Goal: Task Accomplishment & Management: Use online tool/utility

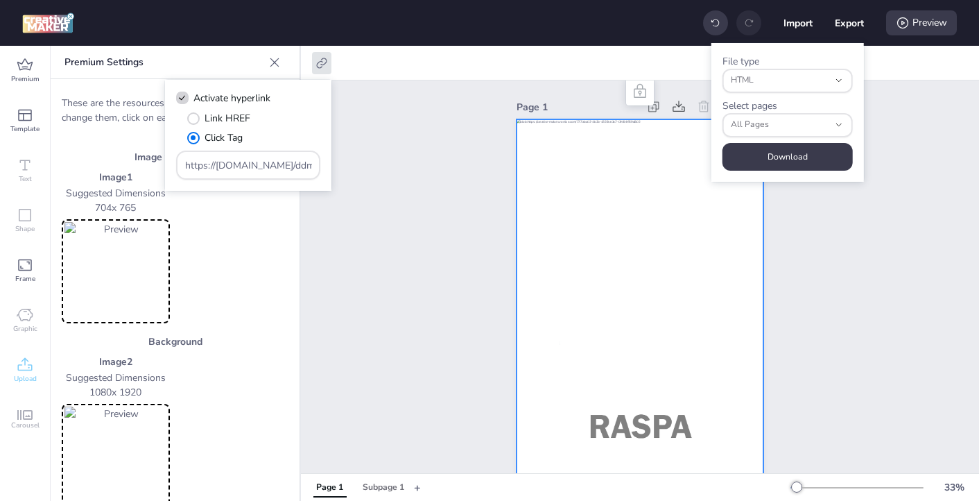
select select "html"
select select "all"
click at [368, 118] on div "Page 1" at bounding box center [640, 327] width 678 height 495
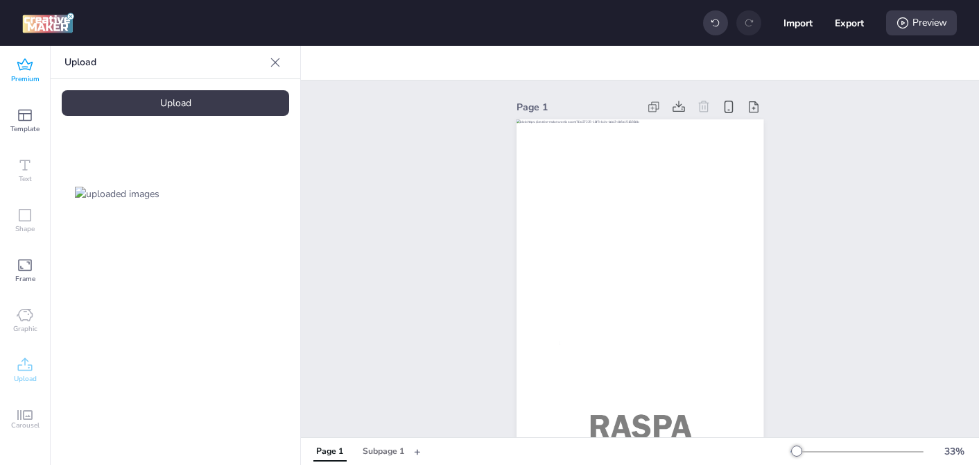
click at [19, 60] on icon at bounding box center [25, 65] width 17 height 17
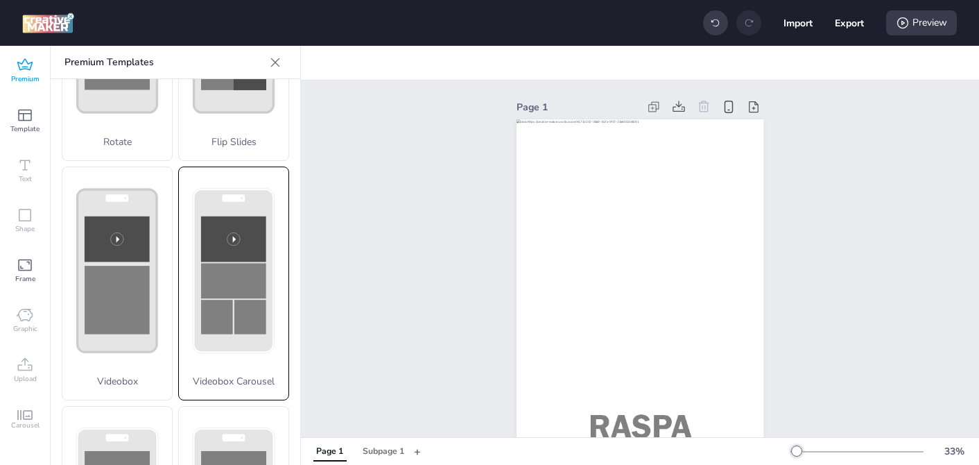
scroll to position [419, 0]
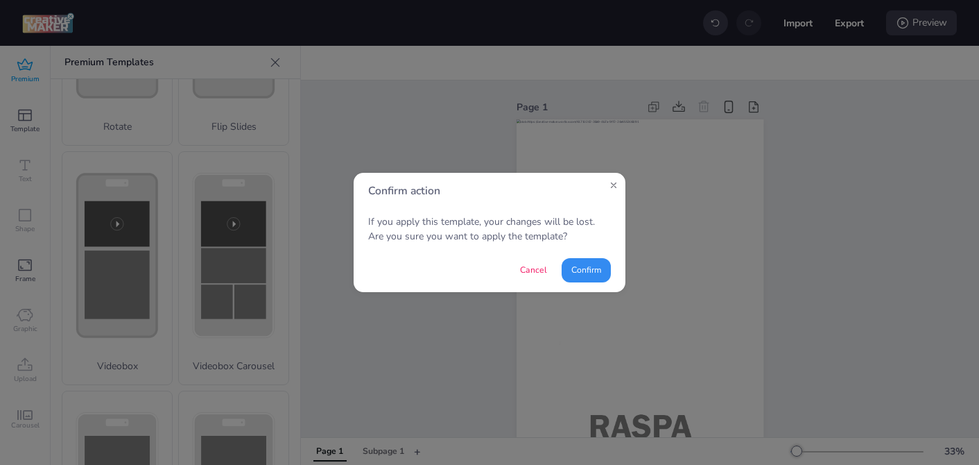
click at [585, 277] on button "Confirm" at bounding box center [586, 270] width 49 height 24
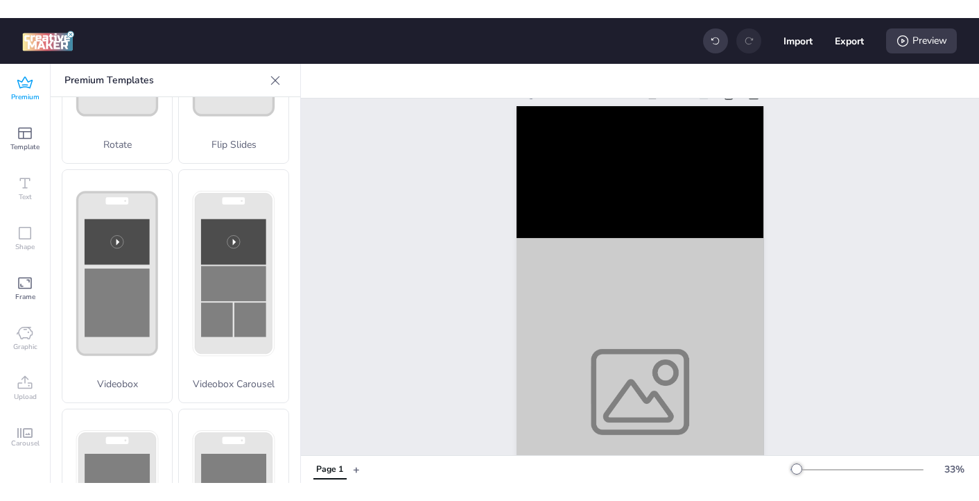
scroll to position [0, 0]
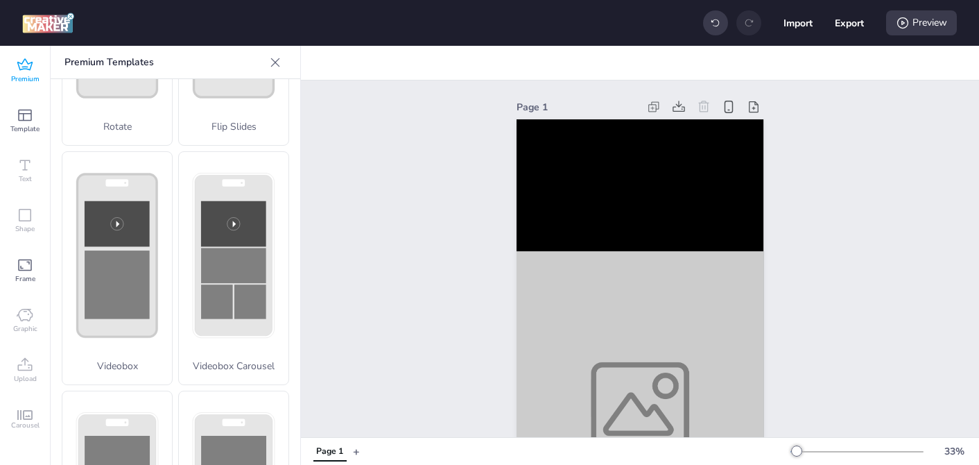
click at [417, 297] on div "Page 1" at bounding box center [640, 327] width 678 height 495
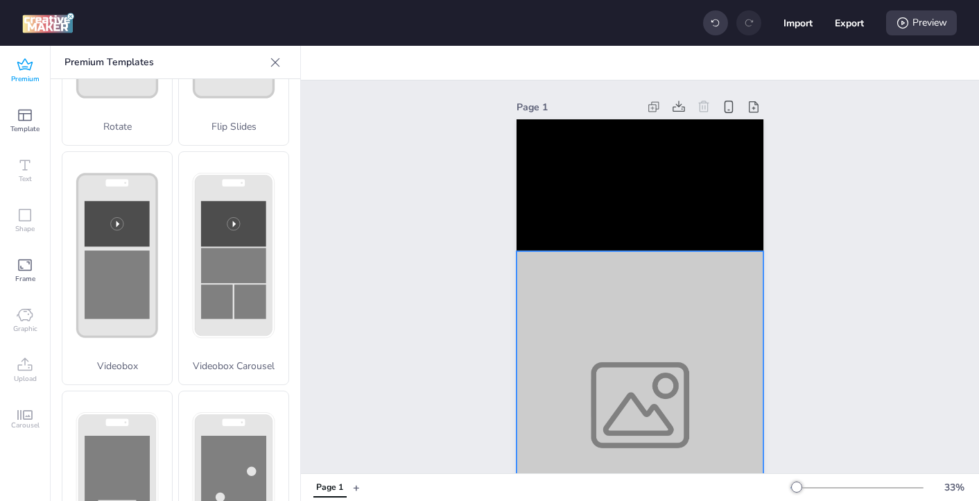
click at [585, 358] on div at bounding box center [640, 405] width 247 height 308
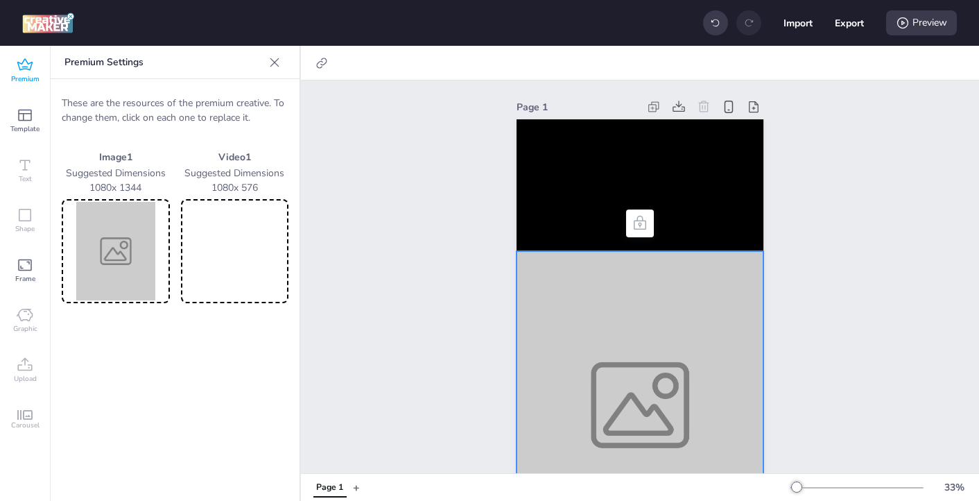
click at [109, 267] on img at bounding box center [115, 251] width 103 height 98
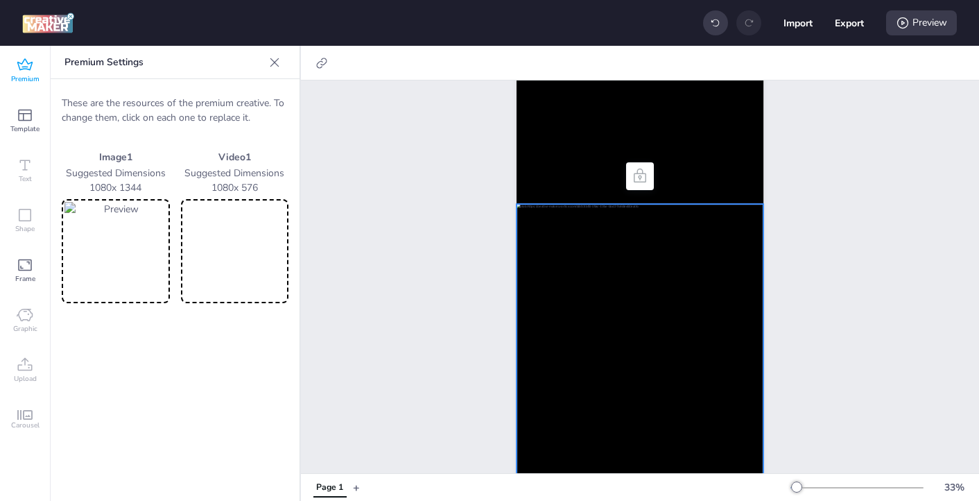
scroll to position [33, 0]
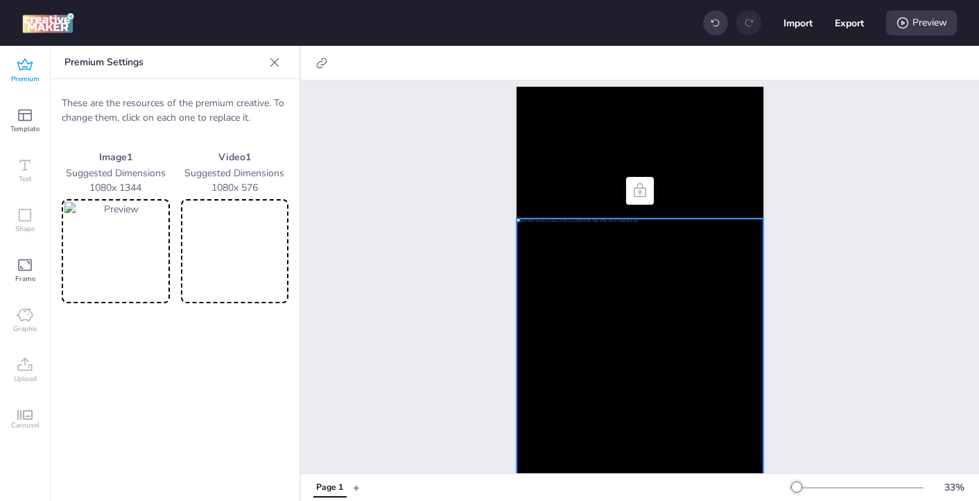
click at [223, 253] on video at bounding box center [235, 251] width 103 height 98
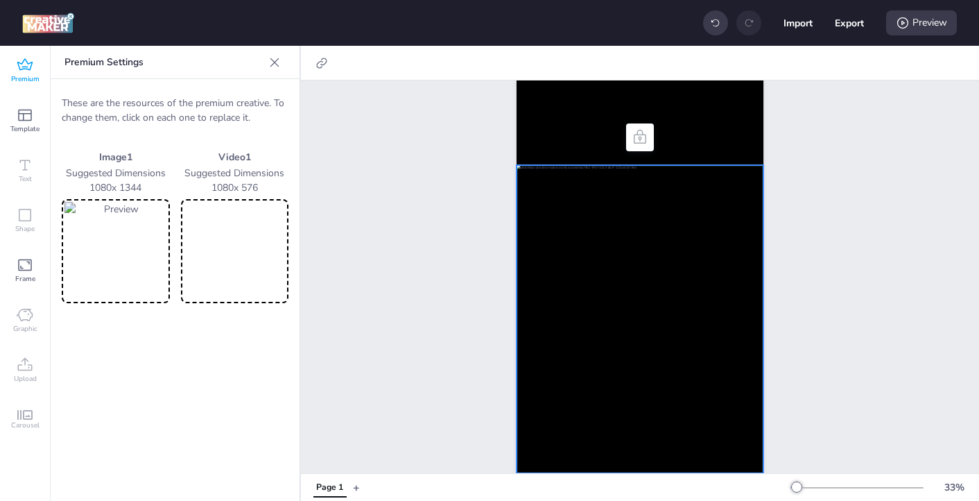
scroll to position [0, 0]
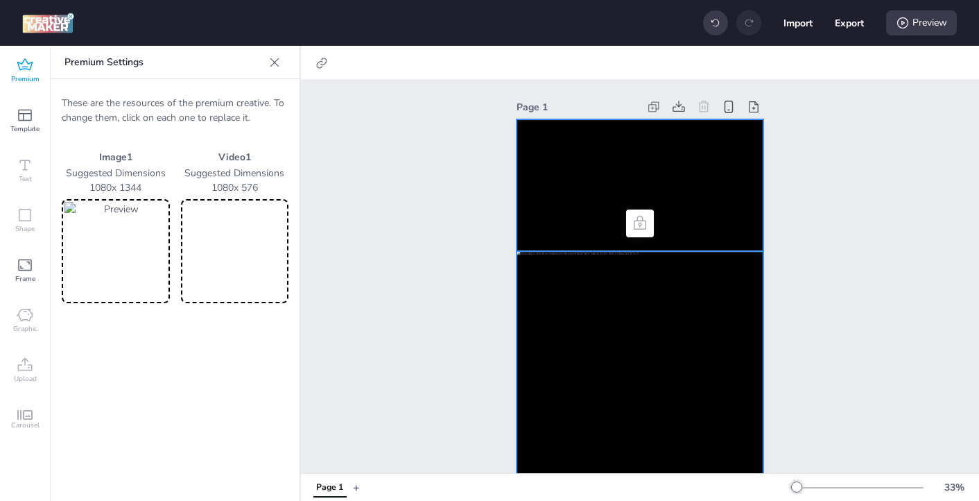
click at [547, 162] on video at bounding box center [640, 185] width 247 height 132
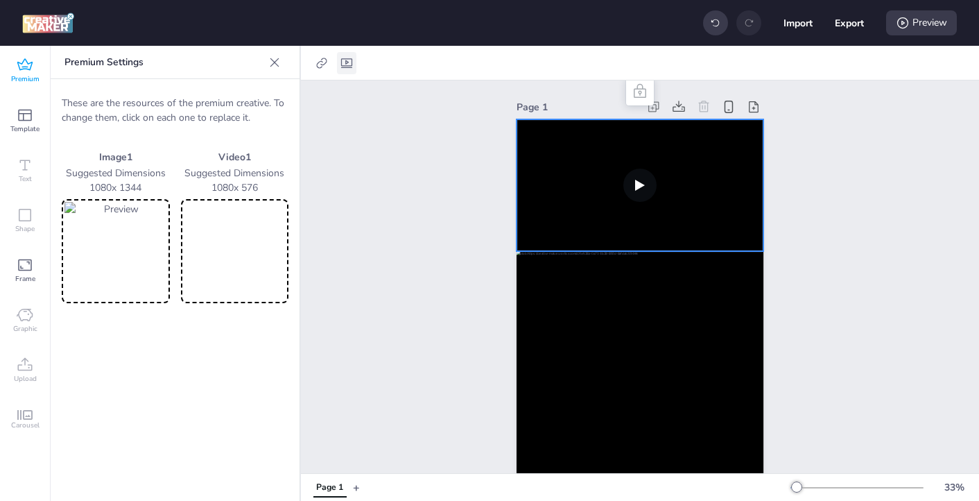
click at [349, 64] on icon at bounding box center [346, 63] width 11 height 10
select select "contain"
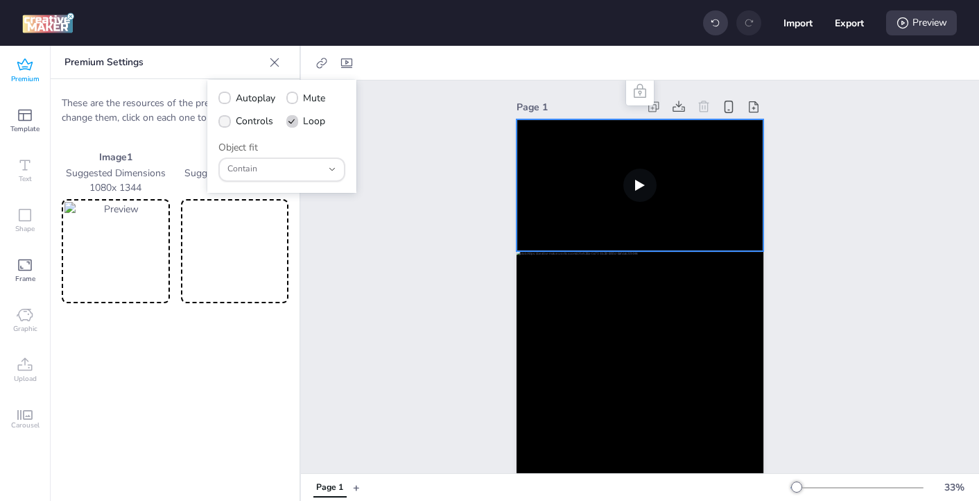
click at [218, 125] on label "Controls" at bounding box center [246, 121] width 64 height 24
click at [218, 125] on input "Controls" at bounding box center [222, 126] width 9 height 9
checkbox input "true"
click at [225, 96] on icon at bounding box center [225, 98] width 10 height 8
click at [225, 99] on input "Autoplay" at bounding box center [222, 103] width 9 height 9
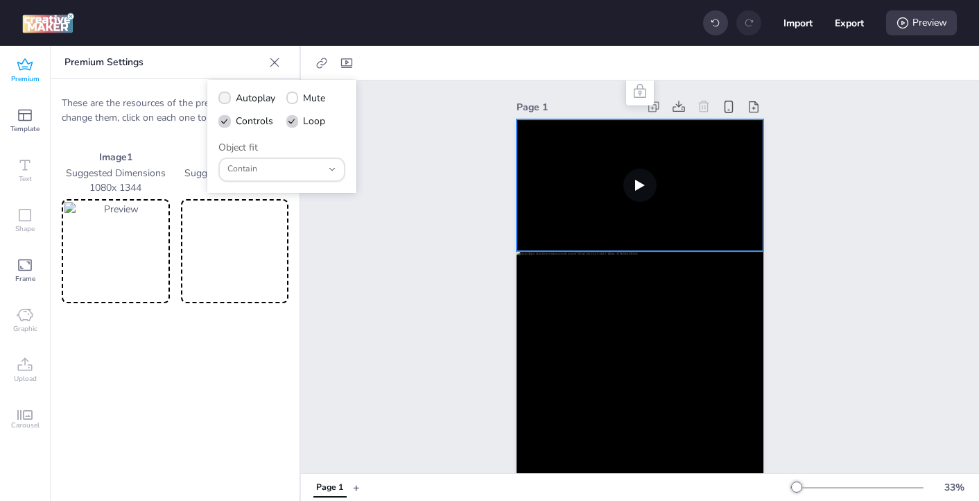
checkbox input "true"
click at [295, 124] on span at bounding box center [292, 121] width 12 height 12
click at [295, 124] on input "Loop" at bounding box center [290, 126] width 9 height 9
checkbox input "false"
click at [927, 26] on div "Preview" at bounding box center [921, 22] width 71 height 25
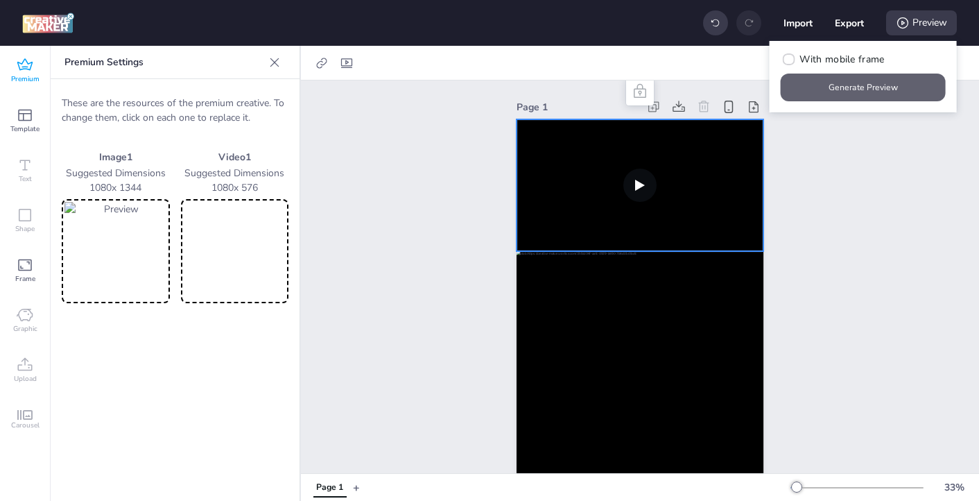
click at [875, 87] on button "Generate Preview" at bounding box center [863, 87] width 165 height 28
click at [116, 272] on img at bounding box center [115, 251] width 103 height 98
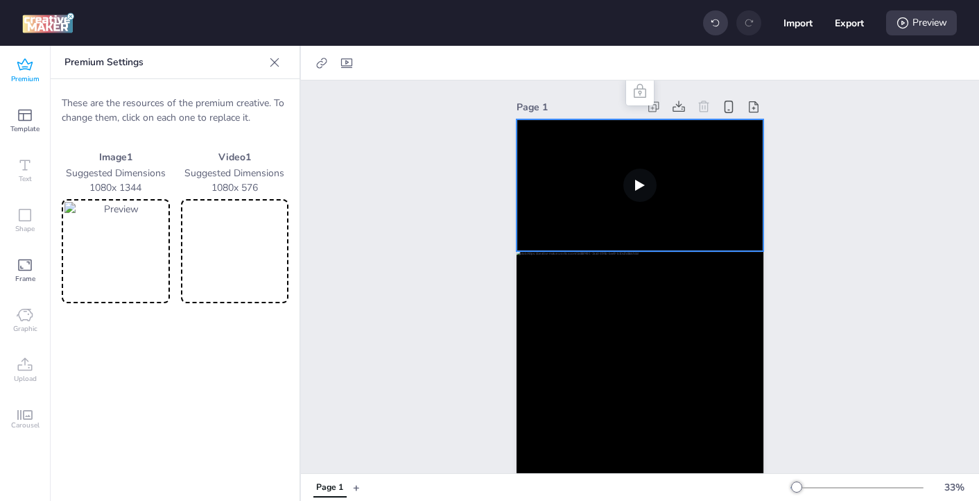
click at [127, 266] on img at bounding box center [115, 251] width 103 height 98
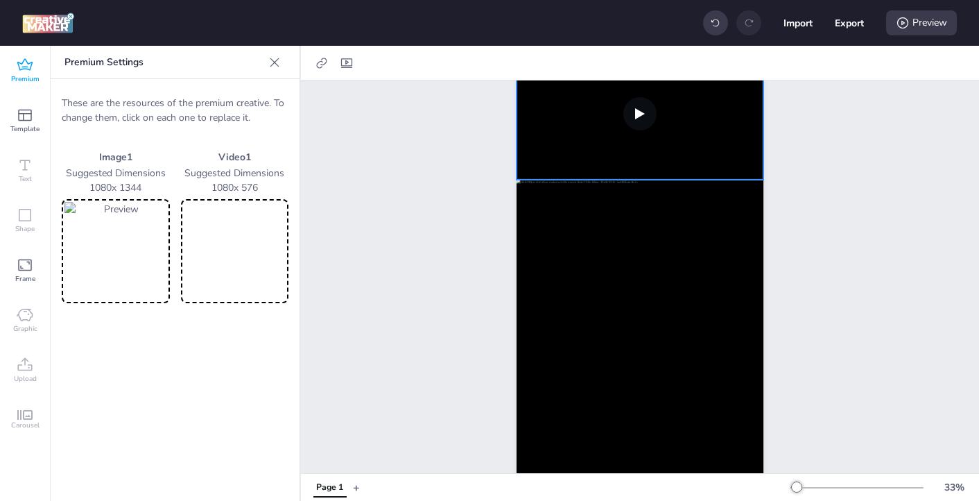
scroll to position [80, 0]
click at [211, 250] on video at bounding box center [235, 251] width 103 height 98
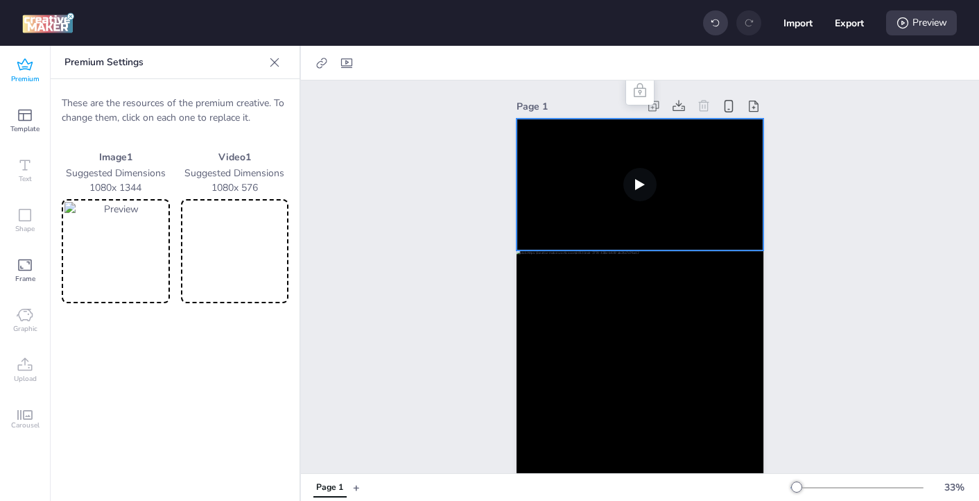
scroll to position [0, 0]
click at [642, 187] on video at bounding box center [640, 185] width 247 height 132
click at [927, 27] on div "Preview" at bounding box center [921, 22] width 71 height 25
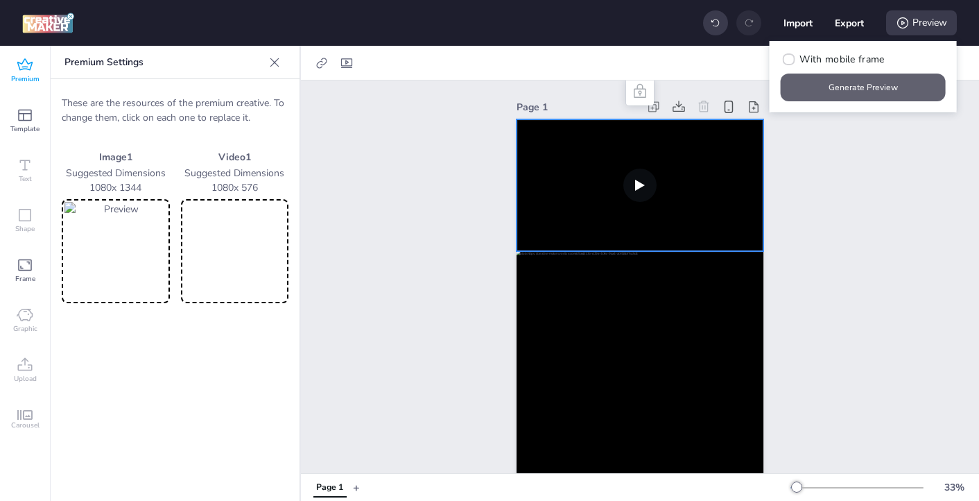
click at [858, 87] on button "Generate Preview" at bounding box center [863, 87] width 165 height 28
click at [121, 259] on img at bounding box center [115, 251] width 103 height 98
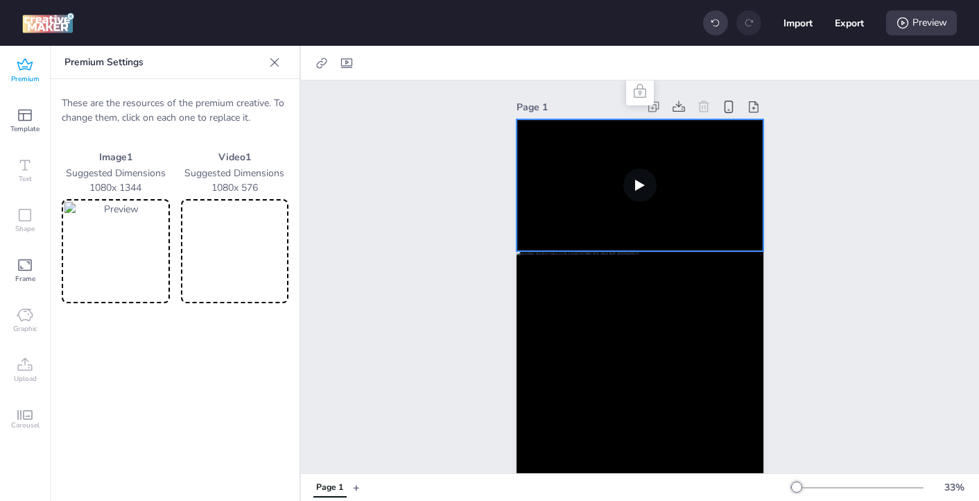
click at [202, 274] on video at bounding box center [235, 251] width 103 height 98
click at [354, 59] on div at bounding box center [346, 63] width 19 height 22
select select "contain"
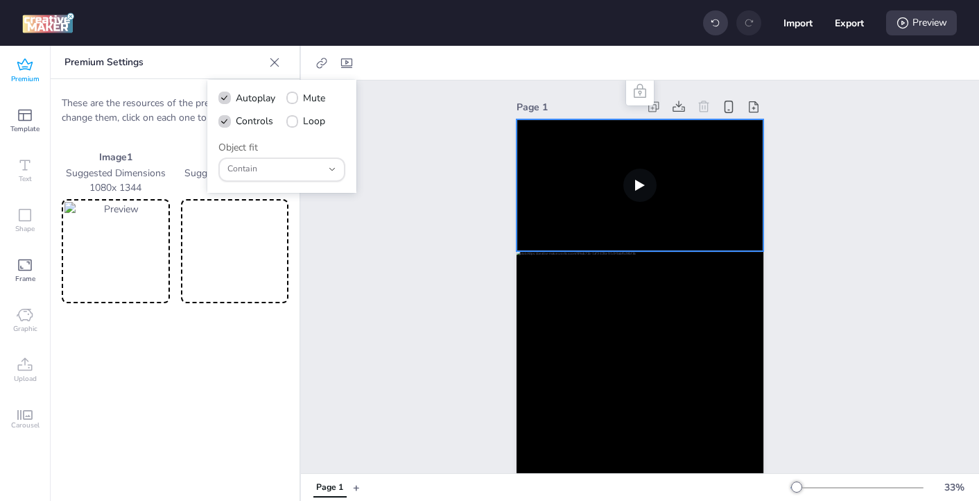
click at [378, 111] on div "Page 1" at bounding box center [640, 327] width 678 height 495
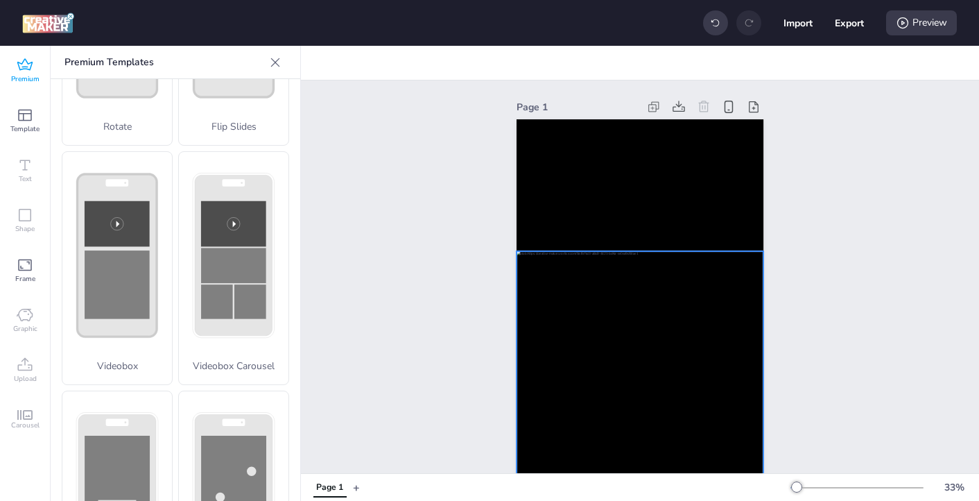
click at [541, 282] on div at bounding box center [640, 405] width 247 height 308
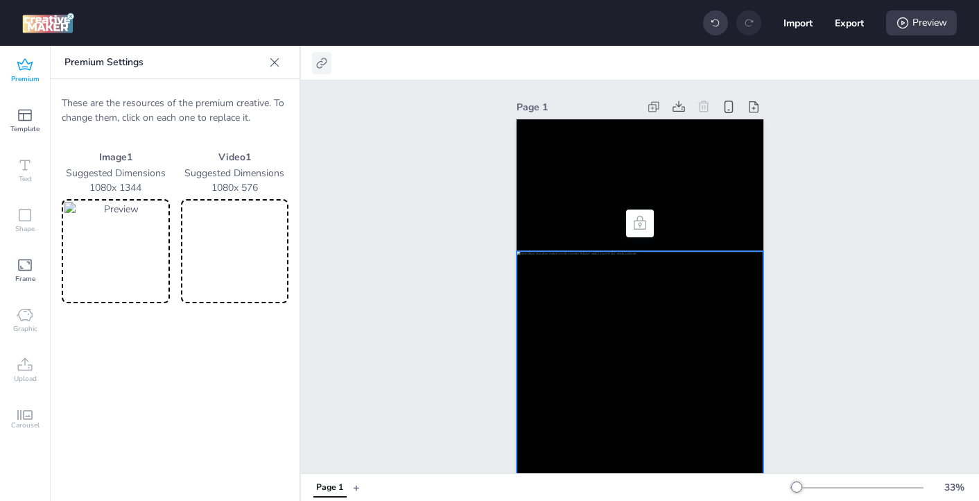
click at [320, 63] on icon at bounding box center [322, 63] width 14 height 14
click at [218, 102] on span "Activate hyperlink" at bounding box center [231, 98] width 77 height 15
click at [184, 102] on input "Activate hyperlink" at bounding box center [179, 103] width 9 height 9
checkbox input "true"
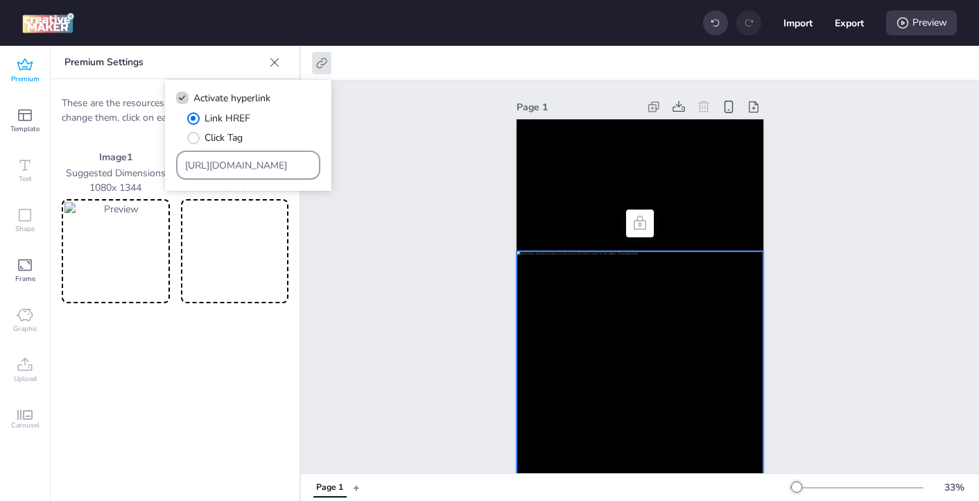
click at [219, 159] on input "[URL][DOMAIN_NAME]" at bounding box center [248, 165] width 127 height 15
paste input "<IMG SRC="https://[DOMAIN_NAME]/ddm/trackimp/N571601.3464950WORTISE/B33875767.4…"
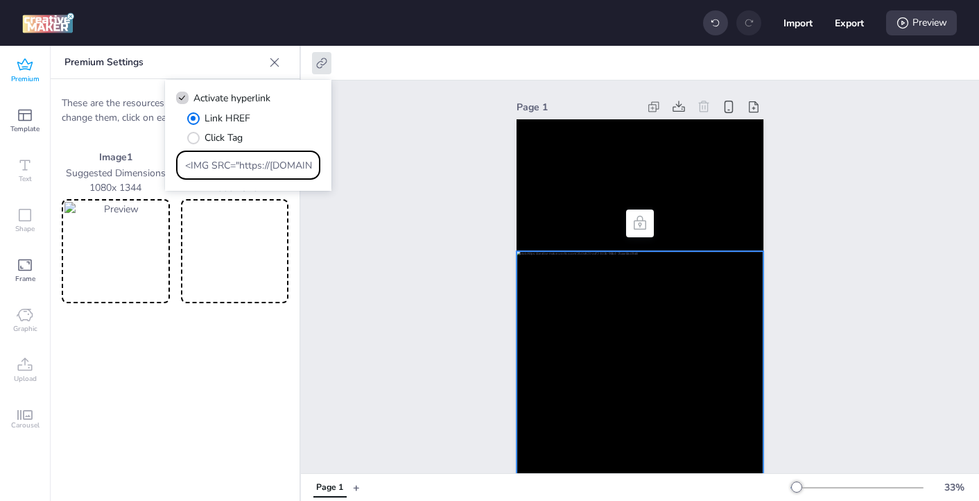
scroll to position [0, 1531]
type input "<IMG SRC="https://[DOMAIN_NAME]/ddm/trackimp/N571601.3464950WORTISE/B33875767.4…"
click at [236, 164] on input "<IMG SRC="https://[DOMAIN_NAME]/ddm/trackimp/N571601.3464950WORTISE/B33875767.4…" at bounding box center [248, 165] width 127 height 15
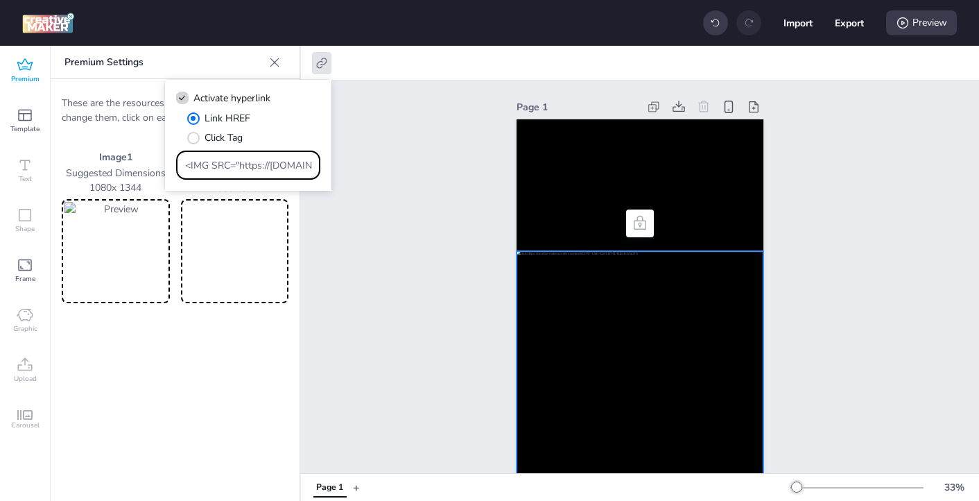
click at [236, 164] on input "<IMG SRC="https://[DOMAIN_NAME]/ddm/trackimp/N571601.3464950WORTISE/B33875767.4…" at bounding box center [248, 165] width 127 height 15
paste input "https://[DOMAIN_NAME]/ddm/trackclk/N571601.3464950WORTISE/B33875767.427682946;d…"
type input "https://[DOMAIN_NAME]/ddm/trackclk/N571601.3464950WORTISE/B33875767.427682946;d…"
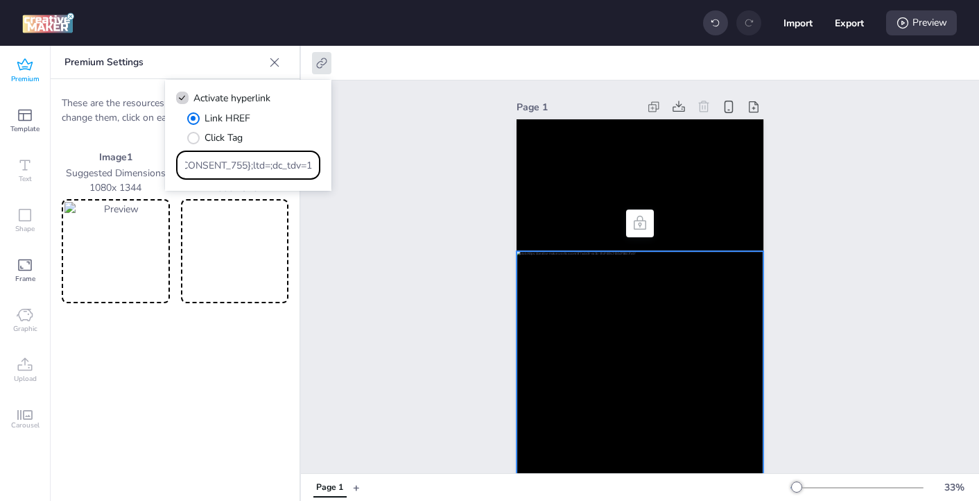
click at [397, 266] on div "Page 1" at bounding box center [640, 327] width 678 height 495
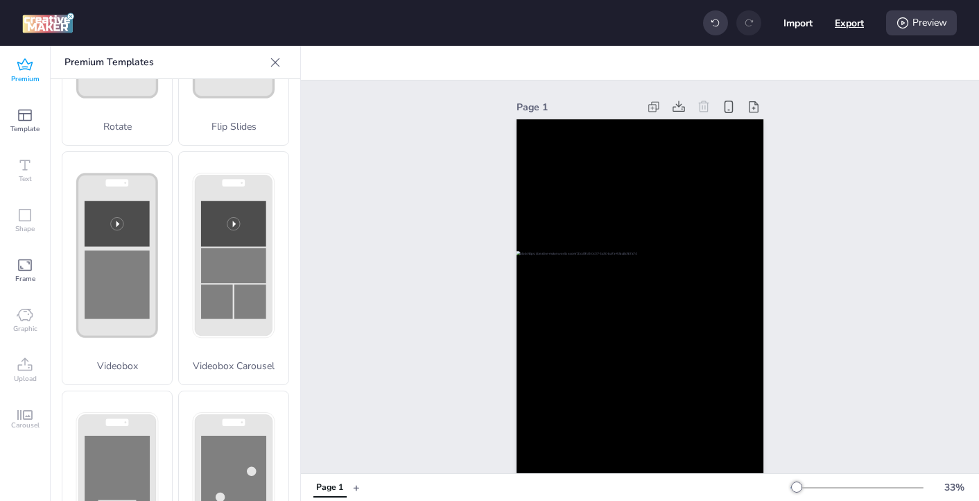
click at [851, 26] on button "Export" at bounding box center [849, 22] width 29 height 29
select select "html"
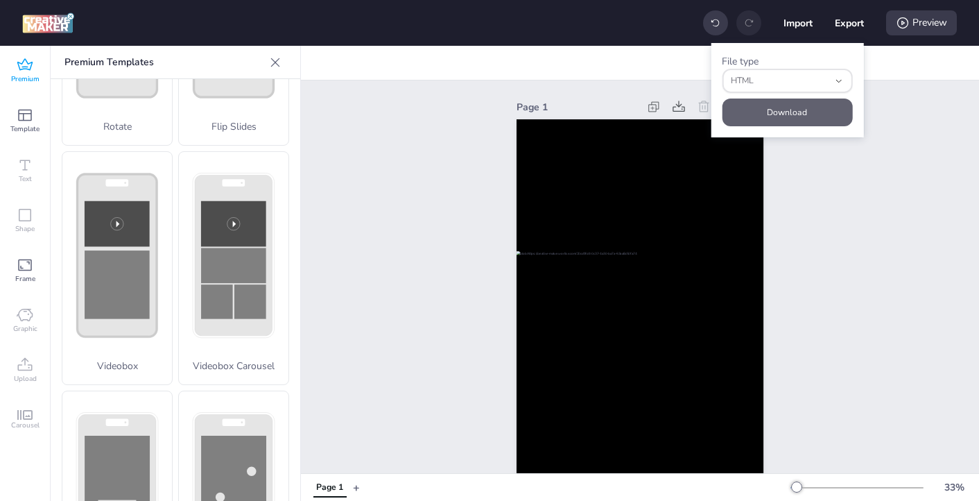
click at [792, 110] on button "Download" at bounding box center [787, 112] width 130 height 28
click at [825, 192] on div "Page 1" at bounding box center [640, 327] width 678 height 495
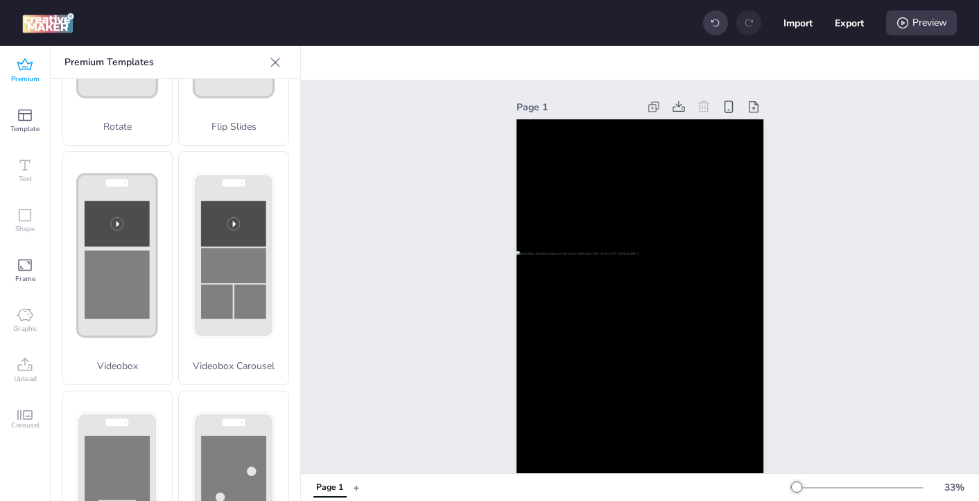
click at [825, 192] on div "Page 1" at bounding box center [640, 327] width 678 height 495
click at [918, 24] on div "Preview" at bounding box center [921, 22] width 71 height 25
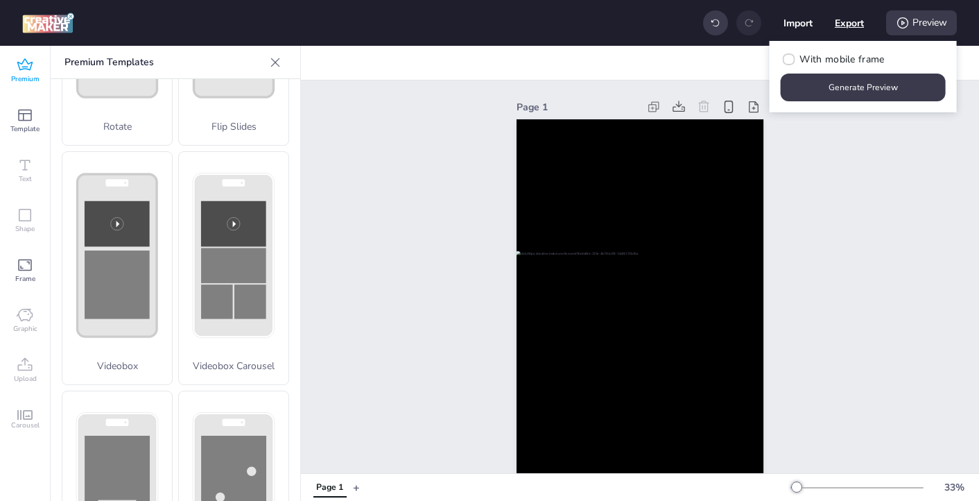
click at [848, 24] on button "Export" at bounding box center [849, 22] width 29 height 29
select select "html"
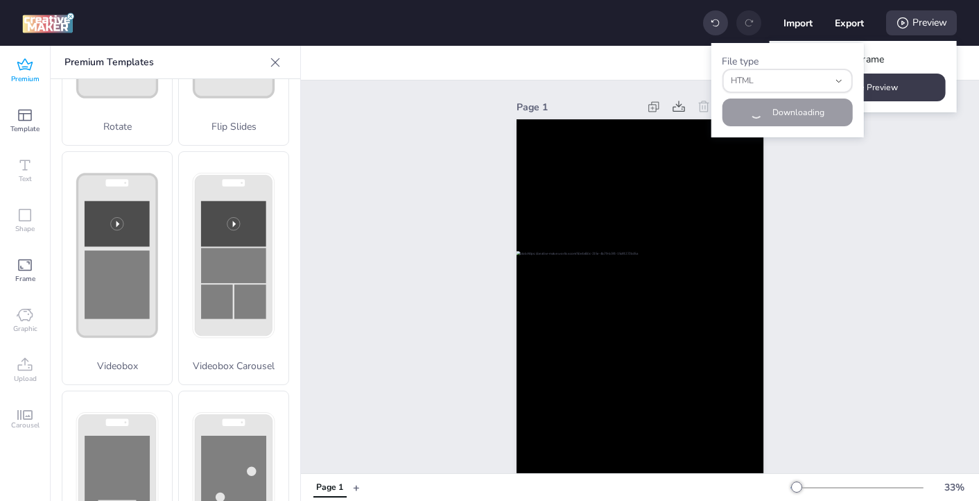
click at [883, 154] on div "Page 1" at bounding box center [640, 327] width 678 height 495
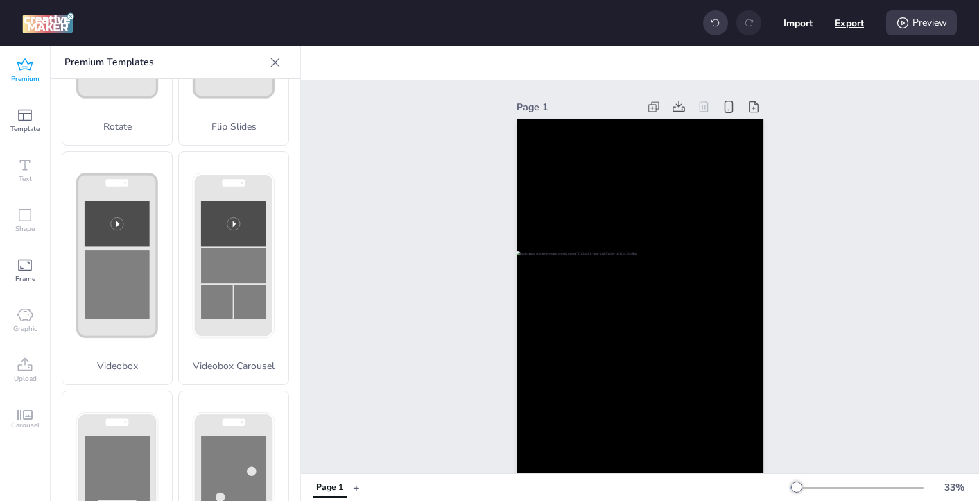
click at [850, 23] on button "Export" at bounding box center [849, 22] width 29 height 29
select select "html"
